Goal: Information Seeking & Learning: Check status

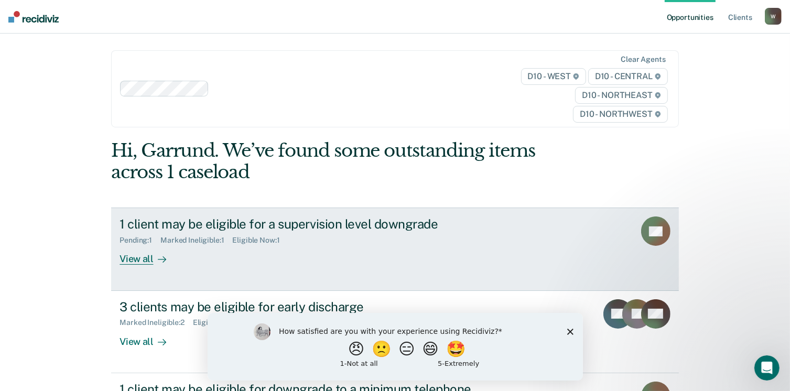
click at [127, 257] on div "View all" at bounding box center [149, 255] width 59 height 20
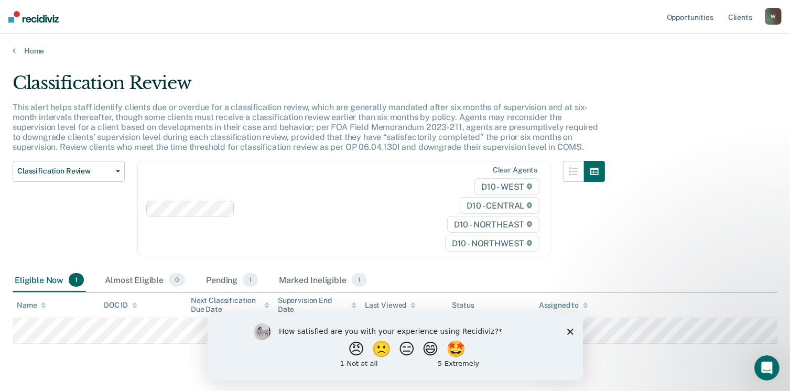
click at [569, 332] on polygon "Close survey" at bounding box center [570, 331] width 6 height 6
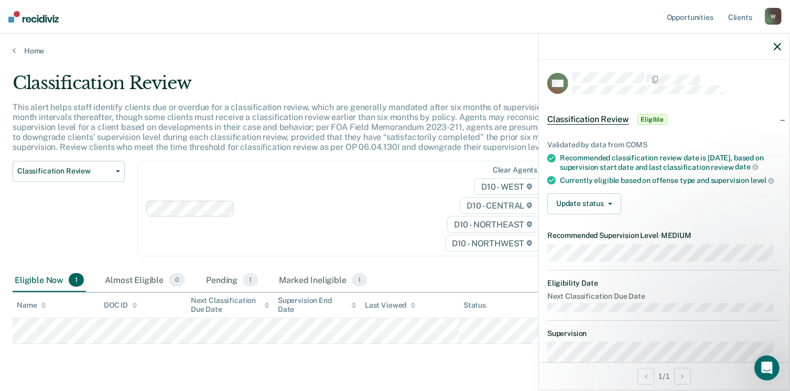
click at [776, 47] on icon "button" at bounding box center [777, 46] width 7 height 7
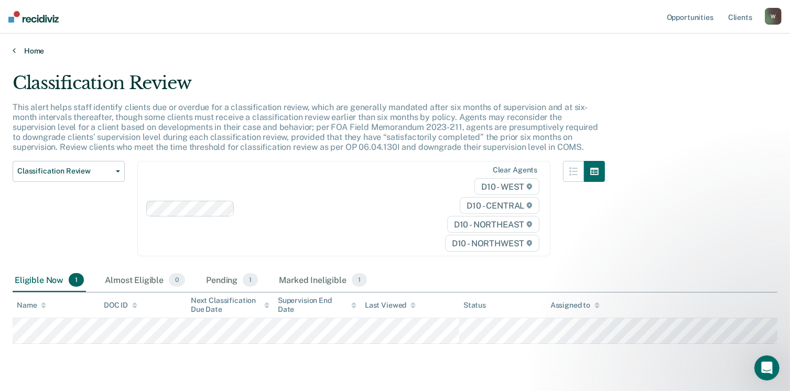
click at [19, 53] on link "Home" at bounding box center [395, 50] width 765 height 9
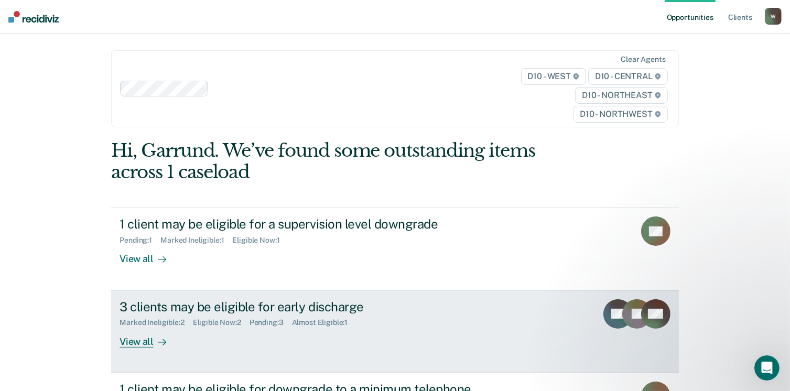
click at [138, 351] on link "3 clients may be eligible for early discharge Marked Ineligible : 2 Eligible No…" at bounding box center [394, 332] width 567 height 82
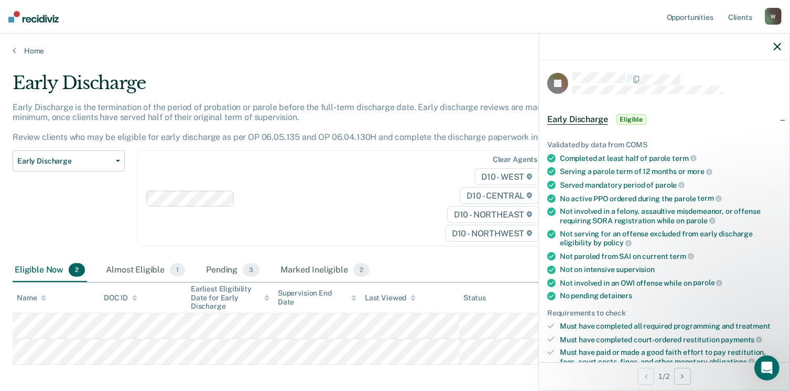
click at [777, 45] on icon "button" at bounding box center [777, 46] width 7 height 7
click at [776, 46] on icon "button" at bounding box center [777, 46] width 7 height 7
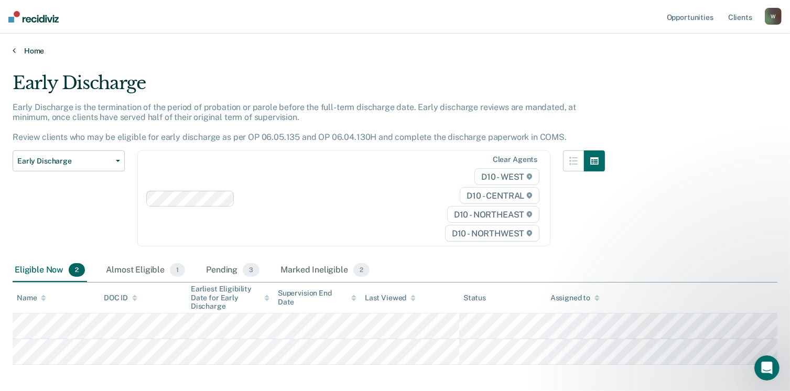
click at [16, 52] on link "Home" at bounding box center [395, 50] width 765 height 9
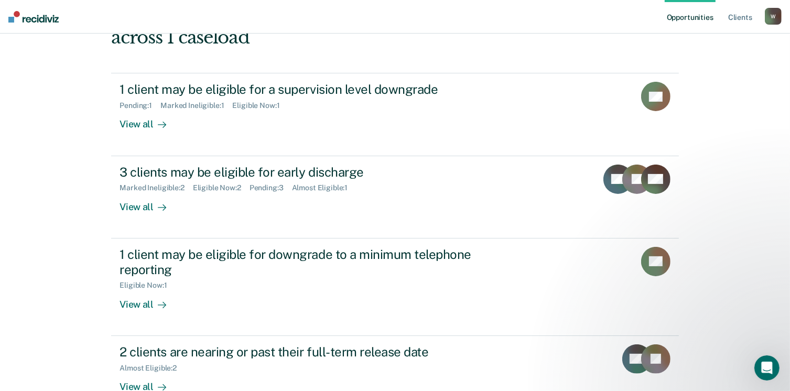
scroll to position [209, 0]
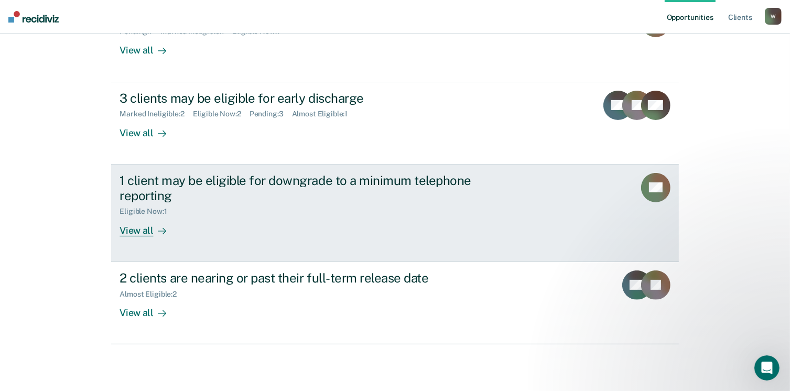
click at [150, 236] on link "1 client may be eligible for downgrade to a minimum telephone reporting Eligibl…" at bounding box center [394, 214] width 567 height 98
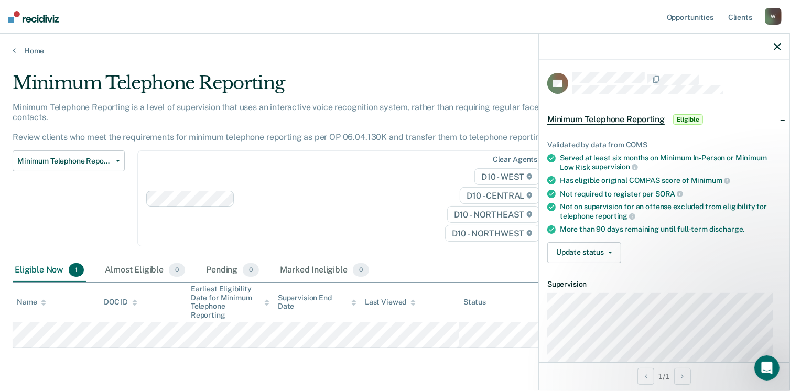
click at [776, 45] on icon "button" at bounding box center [777, 46] width 7 height 7
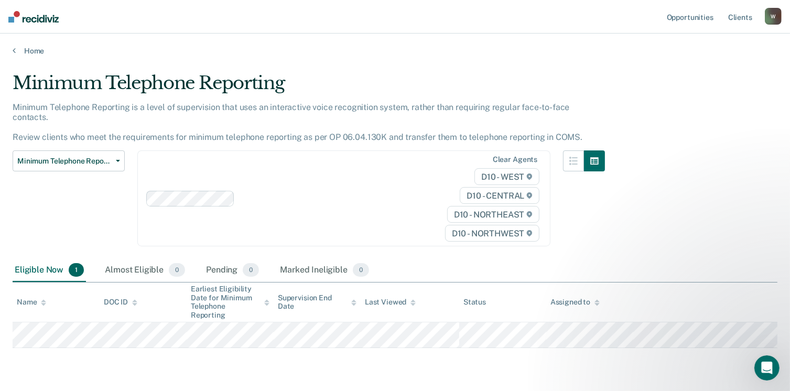
click at [261, 295] on div "Earliest Eligibility Date for Minimum Telephone Reporting" at bounding box center [230, 302] width 79 height 35
click at [246, 292] on div "Earliest Eligibility Date for Minimum Telephone Reporting" at bounding box center [230, 302] width 79 height 35
click at [16, 53] on link "Home" at bounding box center [395, 50] width 765 height 9
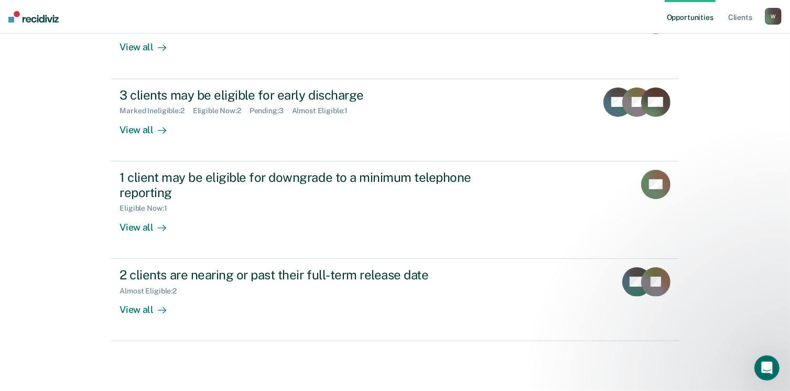
scroll to position [216, 0]
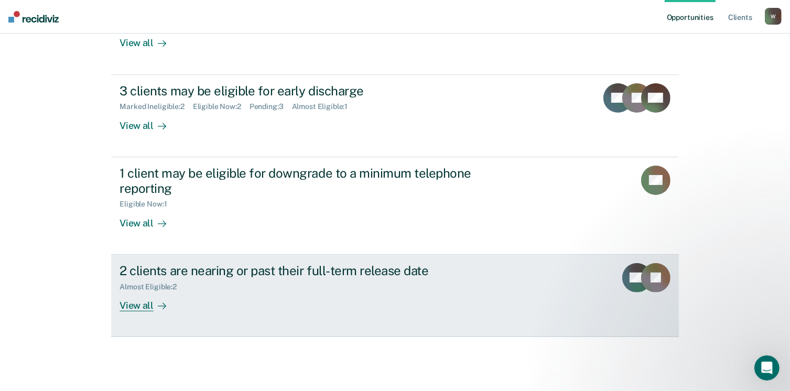
click at [134, 298] on div "View all" at bounding box center [149, 301] width 59 height 20
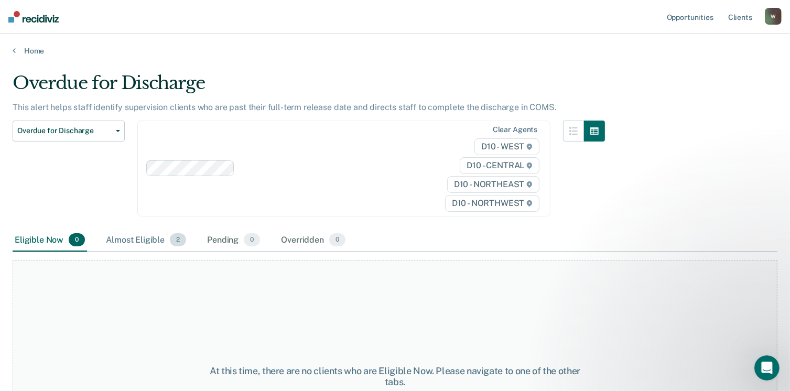
click at [145, 229] on div "Almost Eligible 2" at bounding box center [146, 240] width 84 height 23
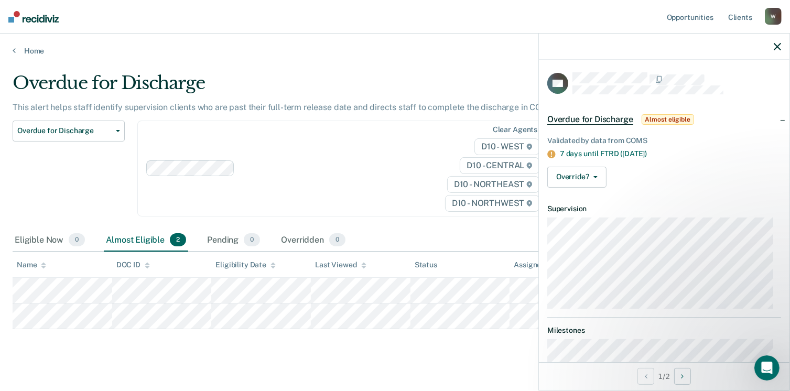
click at [779, 49] on icon "button" at bounding box center [777, 46] width 7 height 7
click at [779, 47] on icon "button" at bounding box center [777, 46] width 7 height 7
